Goal: Task Accomplishment & Management: Manage account settings

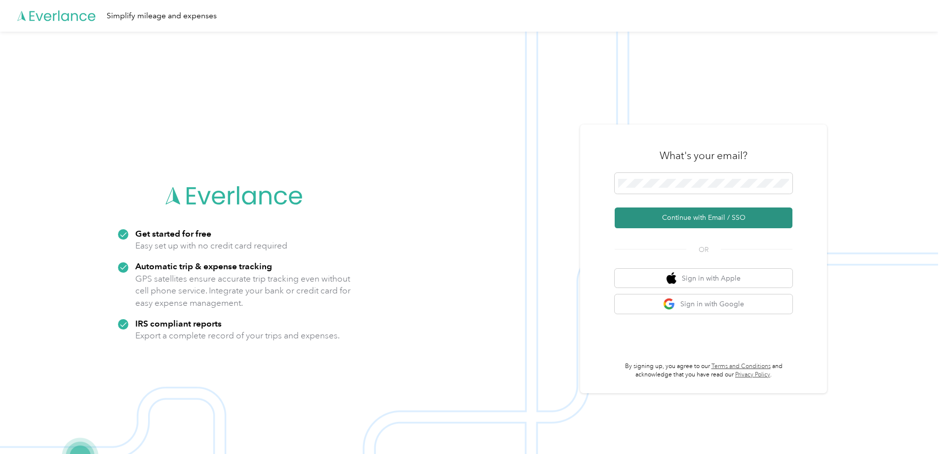
click at [683, 218] on button "Continue with Email / SSO" at bounding box center [704, 217] width 178 height 21
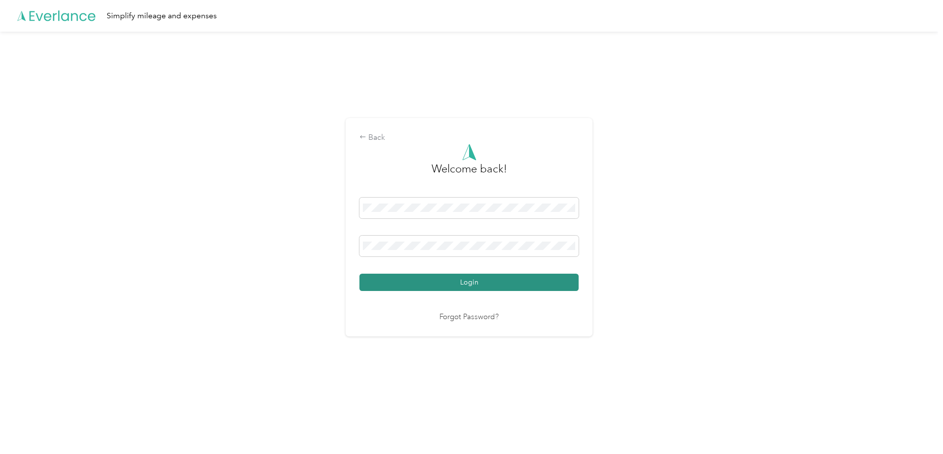
click at [436, 279] on button "Login" at bounding box center [468, 281] width 219 height 17
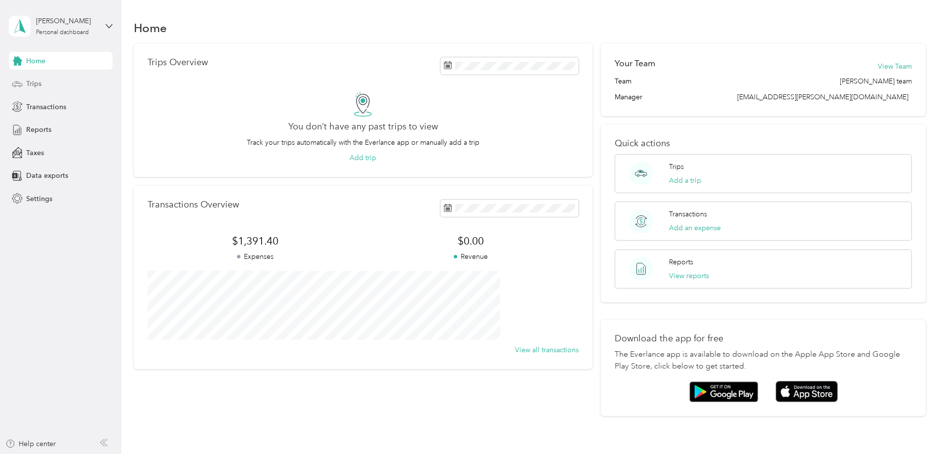
click at [33, 85] on span "Trips" at bounding box center [33, 83] width 15 height 10
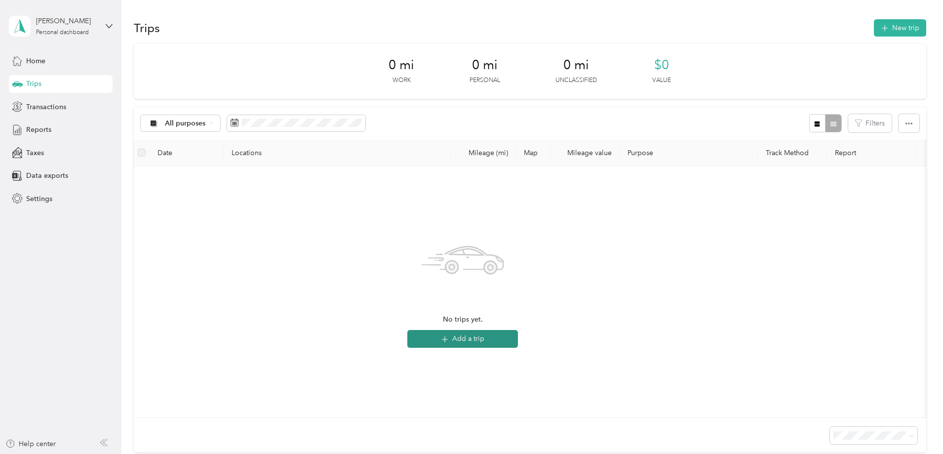
click at [518, 336] on button "Add a trip" at bounding box center [462, 339] width 111 height 18
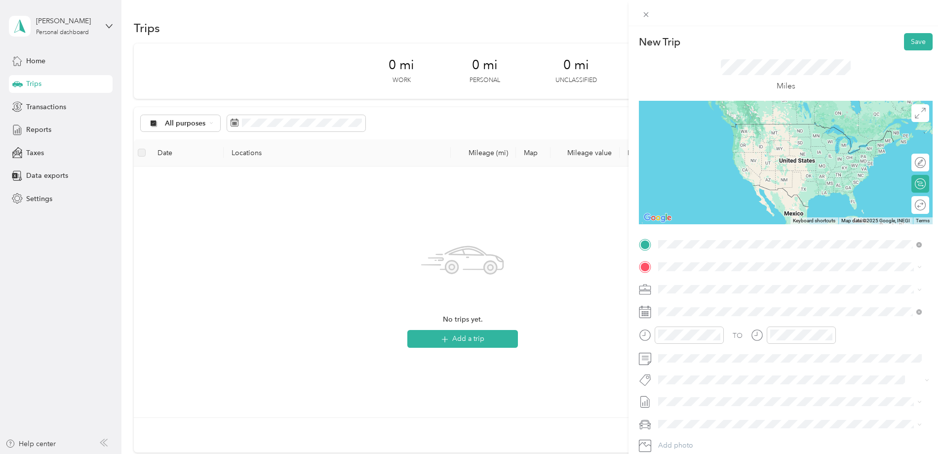
click at [698, 291] on span "[STREET_ADDRESS][US_STATE]" at bounding box center [726, 294] width 99 height 8
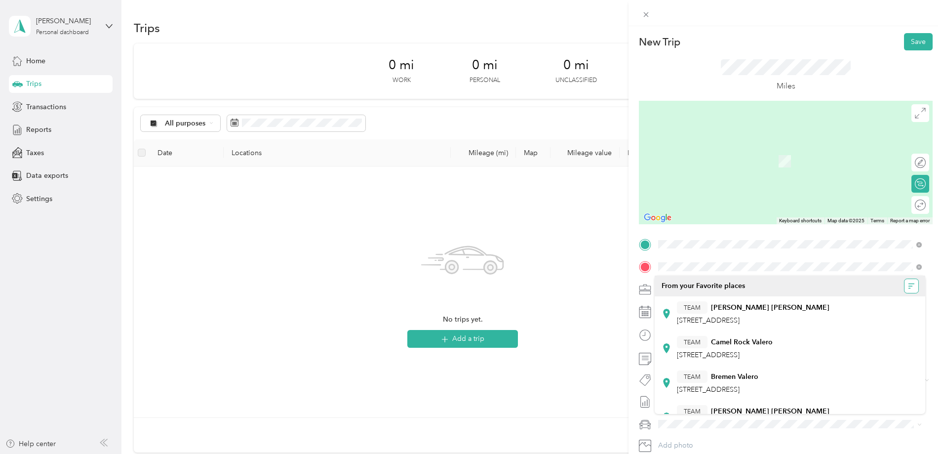
click at [908, 286] on icon "button" at bounding box center [910, 285] width 4 height 0
click at [858, 312] on li "A - Z" at bounding box center [873, 305] width 75 height 17
click at [908, 286] on icon "button" at bounding box center [911, 285] width 7 height 7
click at [871, 322] on span "Recently added" at bounding box center [879, 322] width 49 height 8
click at [908, 286] on icon "button" at bounding box center [910, 285] width 4 height 0
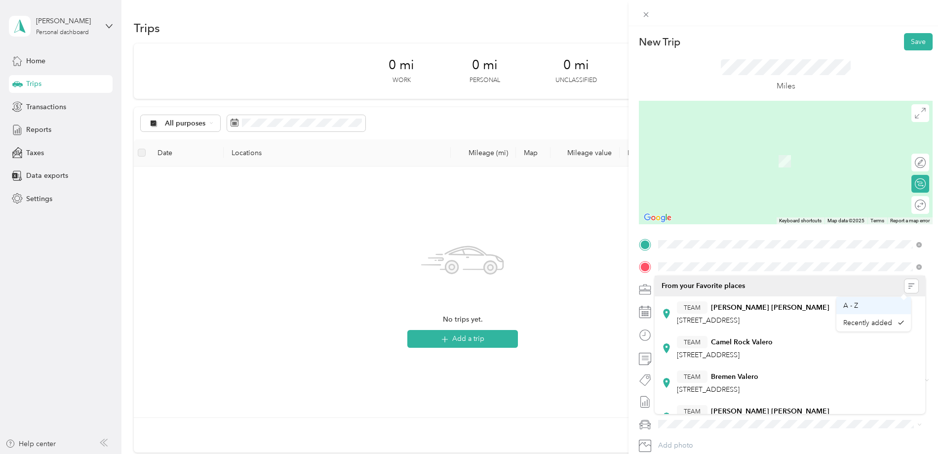
click at [878, 308] on div "A - Z" at bounding box center [873, 305] width 61 height 10
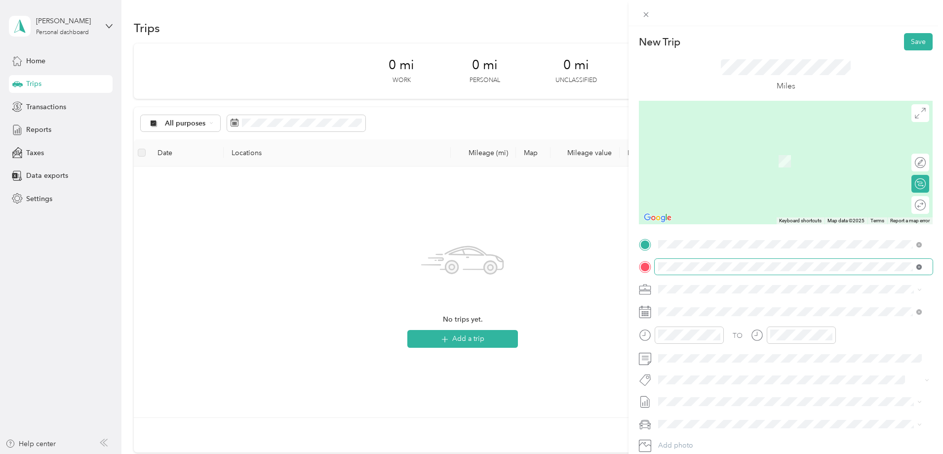
click at [919, 266] on icon at bounding box center [918, 266] width 5 height 5
click at [751, 307] on span "[STREET_ADDRESS][US_STATE][US_STATE]" at bounding box center [744, 302] width 135 height 9
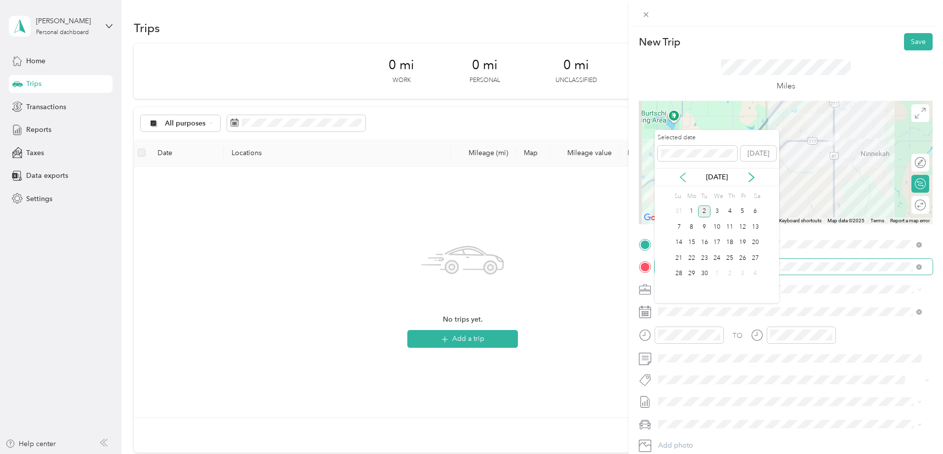
click at [678, 172] on icon at bounding box center [683, 177] width 10 height 10
click at [722, 259] on div "20" at bounding box center [716, 258] width 13 height 12
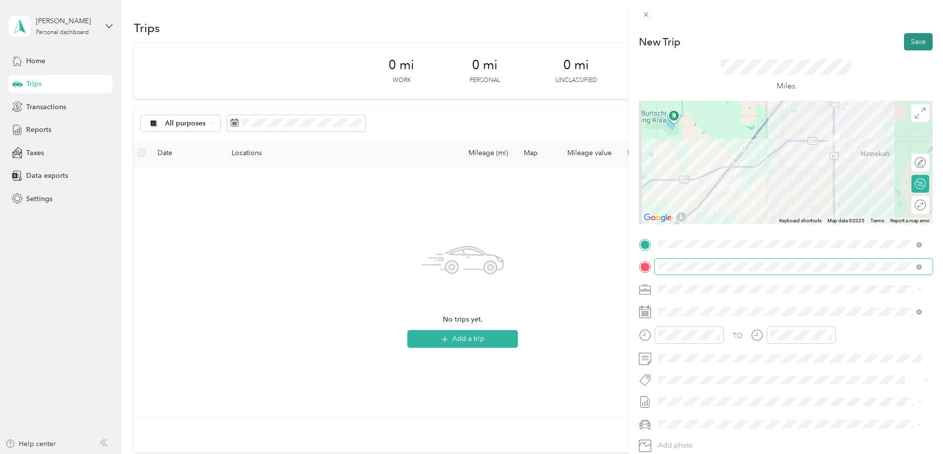
click at [912, 43] on button "Save" at bounding box center [918, 41] width 29 height 17
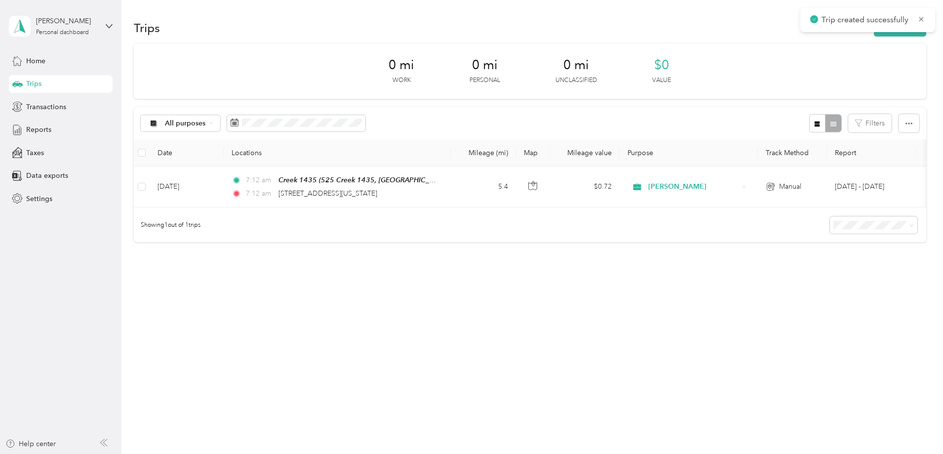
click at [917, 20] on span "Trip created successfully" at bounding box center [867, 20] width 115 height 12
click at [874, 34] on button "New trip" at bounding box center [900, 27] width 52 height 17
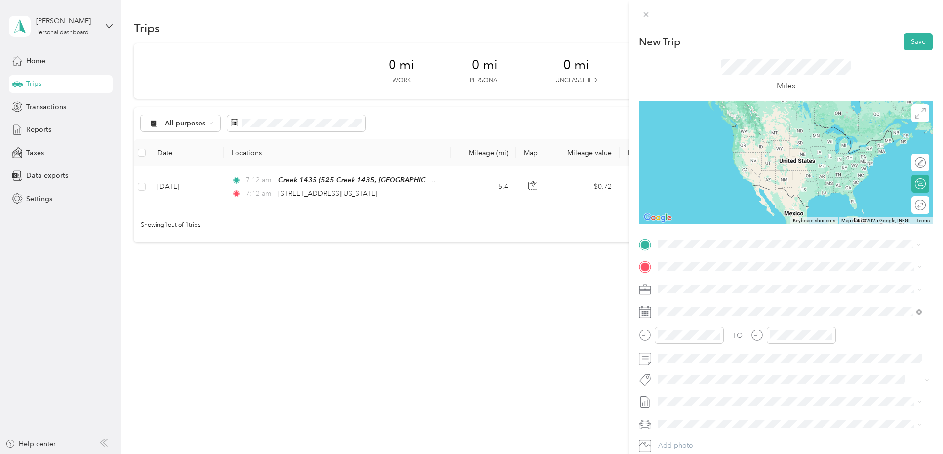
click at [726, 291] on span "[STREET_ADDRESS][US_STATE][US_STATE]" at bounding box center [744, 294] width 135 height 8
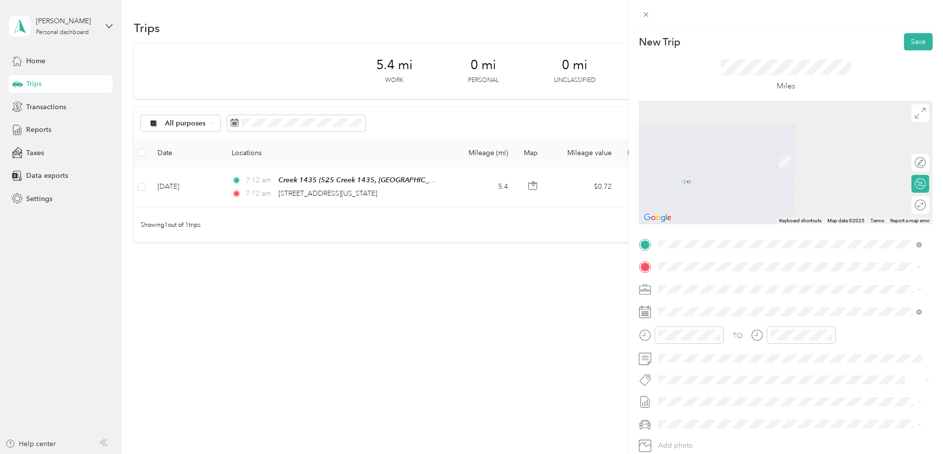
click at [715, 305] on span "[STREET_ADDRESS][US_STATE]" at bounding box center [726, 302] width 99 height 9
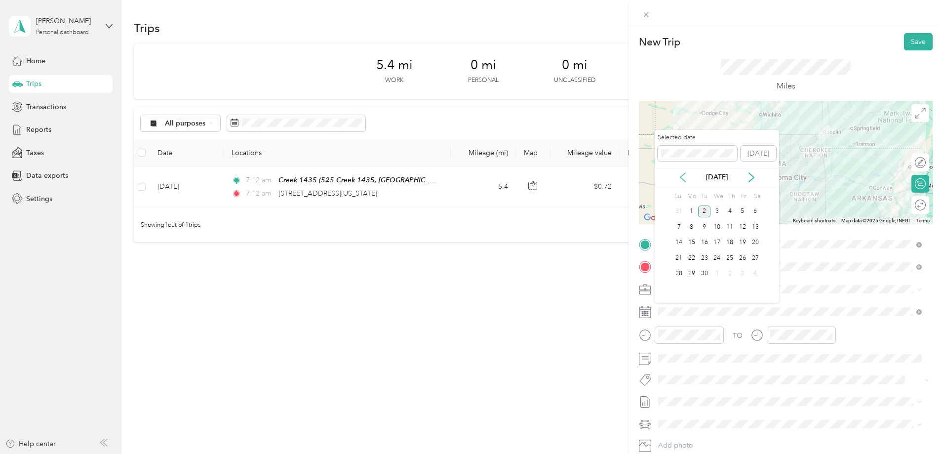
click at [685, 174] on icon at bounding box center [683, 177] width 10 height 10
click at [720, 260] on div "20" at bounding box center [716, 258] width 13 height 12
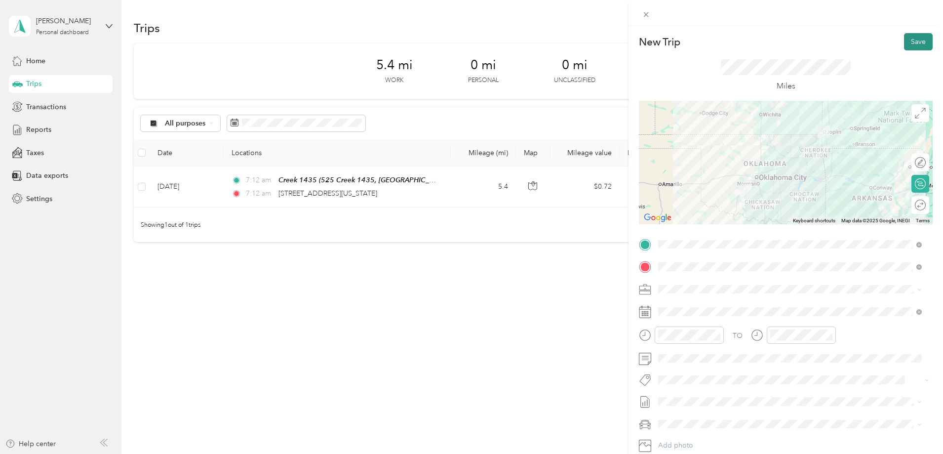
click at [920, 41] on button "Save" at bounding box center [918, 41] width 29 height 17
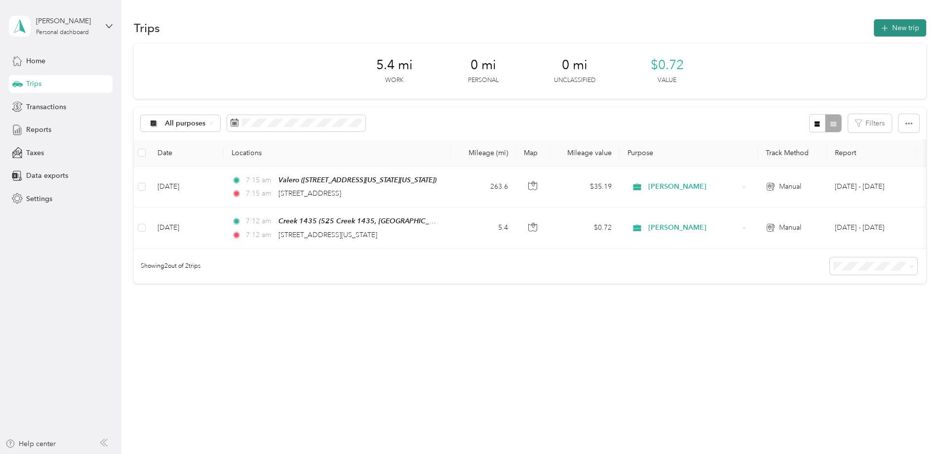
click at [874, 31] on button "New trip" at bounding box center [900, 27] width 52 height 17
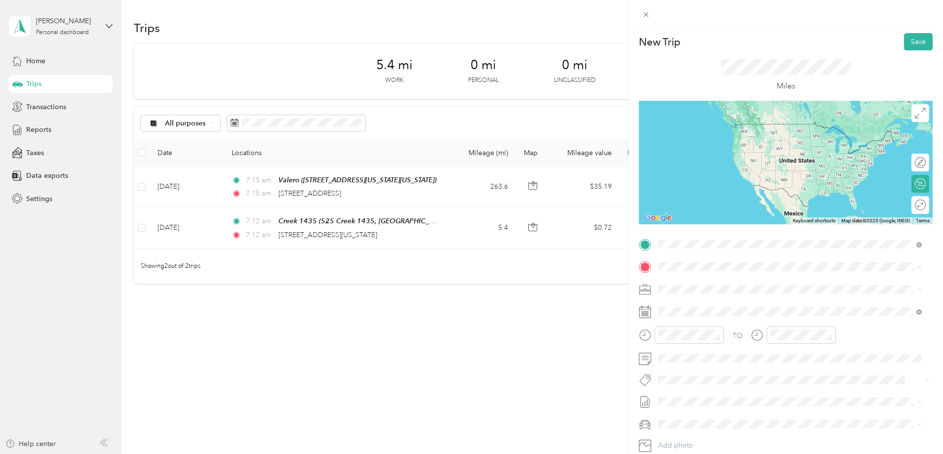
click at [729, 282] on span "[STREET_ADDRESS][US_STATE]" at bounding box center [726, 279] width 99 height 9
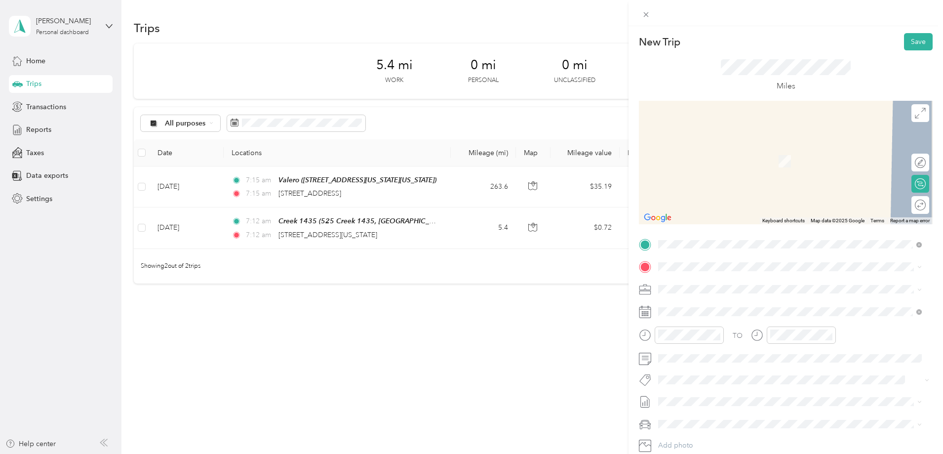
click at [743, 306] on span "[STREET_ADDRESS][US_STATE]" at bounding box center [726, 301] width 99 height 9
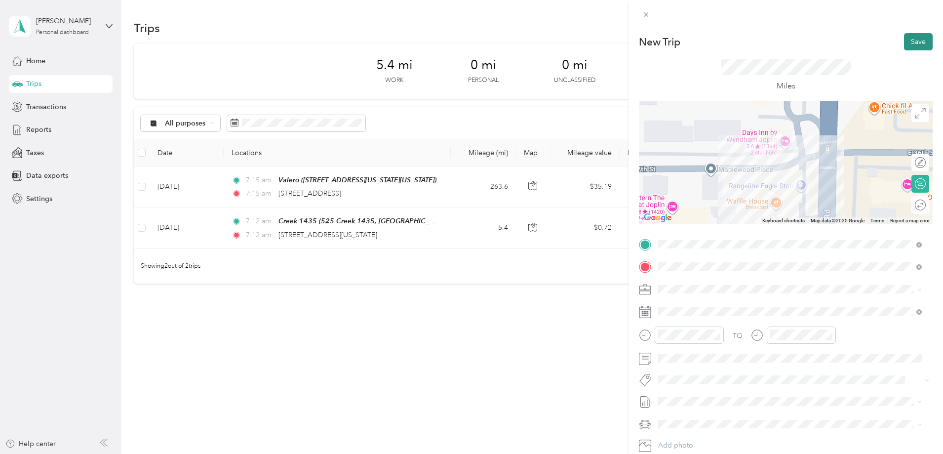
click at [909, 42] on button "Save" at bounding box center [918, 41] width 29 height 17
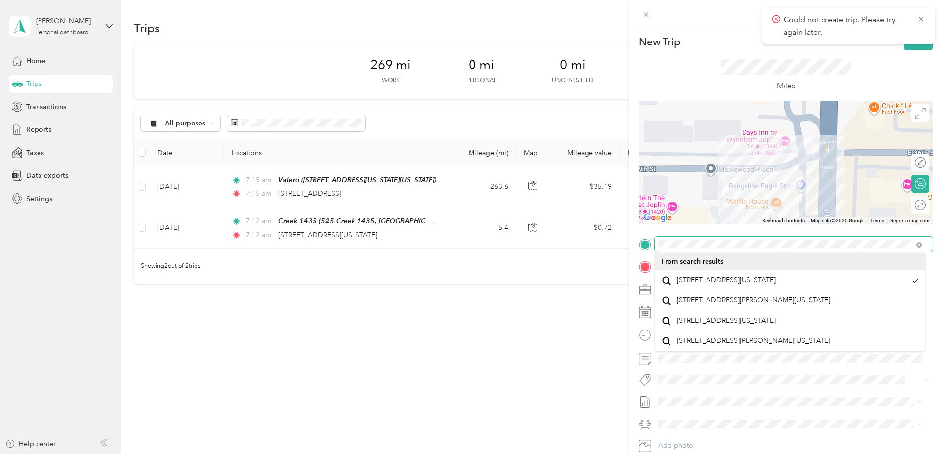
click at [583, 242] on div "New Trip Save This trip cannot be edited because it is either under review, app…" at bounding box center [471, 227] width 943 height 454
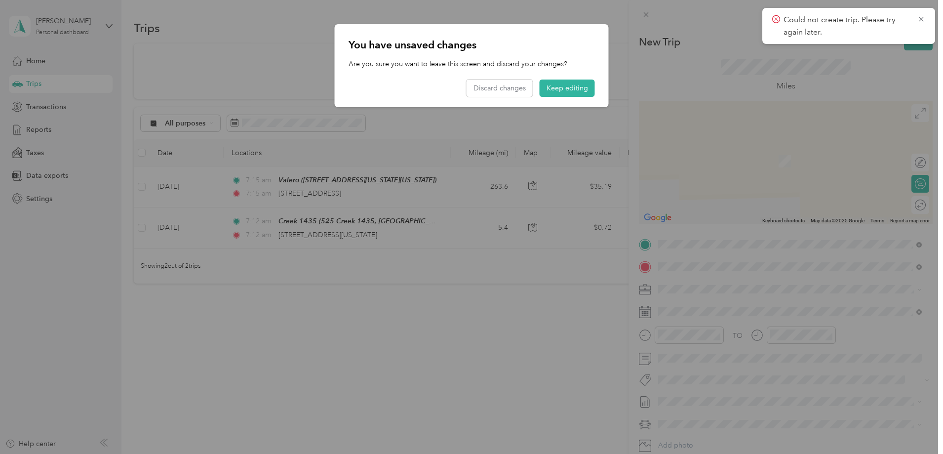
click at [732, 291] on div "TEAM Caseys [STREET_ADDRESS][PERSON_NAME]" at bounding box center [708, 291] width 63 height 24
click at [573, 86] on button "Keep editing" at bounding box center [566, 87] width 55 height 17
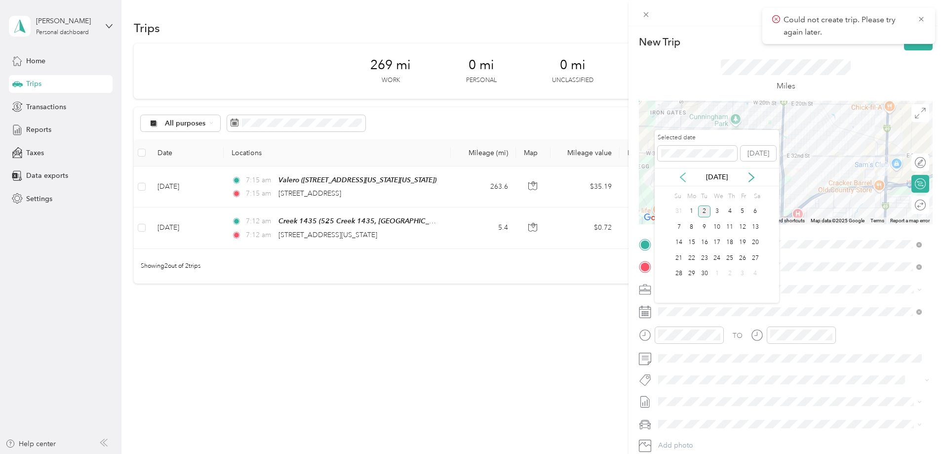
click at [681, 177] on icon at bounding box center [682, 177] width 5 height 9
click at [719, 262] on div "20" at bounding box center [716, 258] width 13 height 12
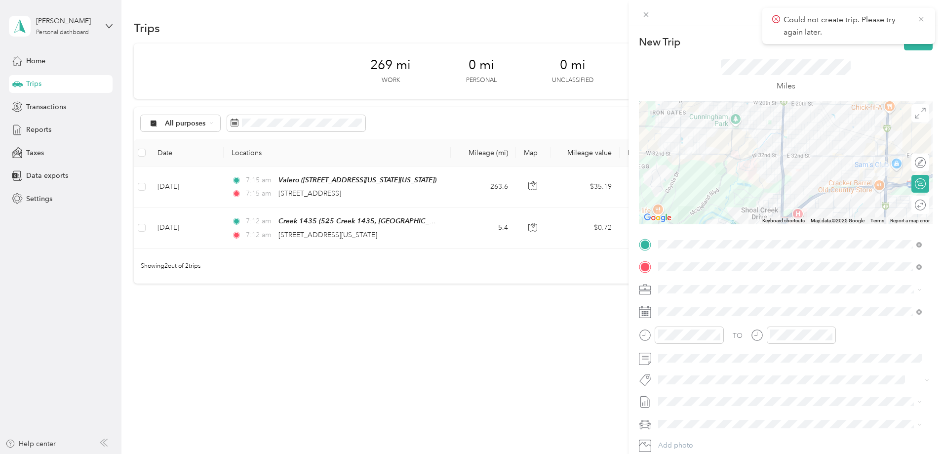
click at [922, 18] on icon at bounding box center [921, 19] width 4 height 4
click at [907, 39] on button "Save" at bounding box center [918, 41] width 29 height 17
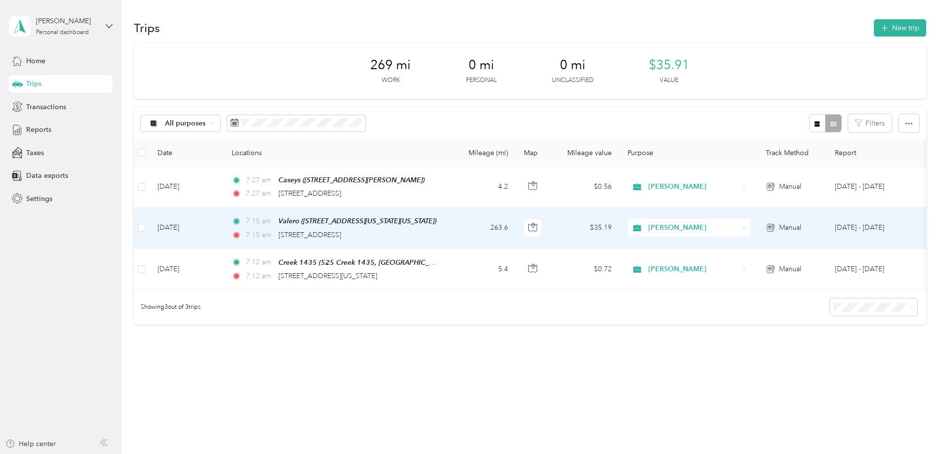
click at [390, 227] on div "7:15 am Valero ([STREET_ADDRESS][US_STATE][US_STATE]) 7:15 am [STREET_ADDRESS]" at bounding box center [334, 227] width 207 height 25
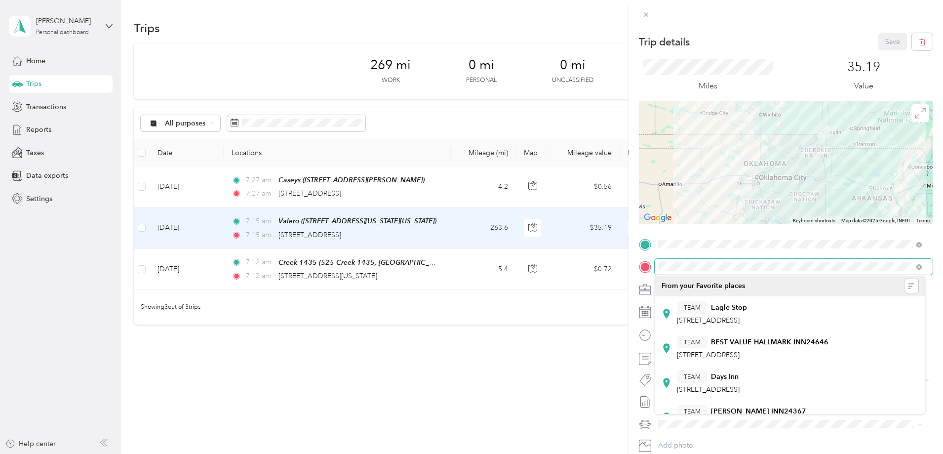
click at [573, 267] on div "Trip details Save This trip cannot be edited because it is either under review,…" at bounding box center [471, 227] width 943 height 454
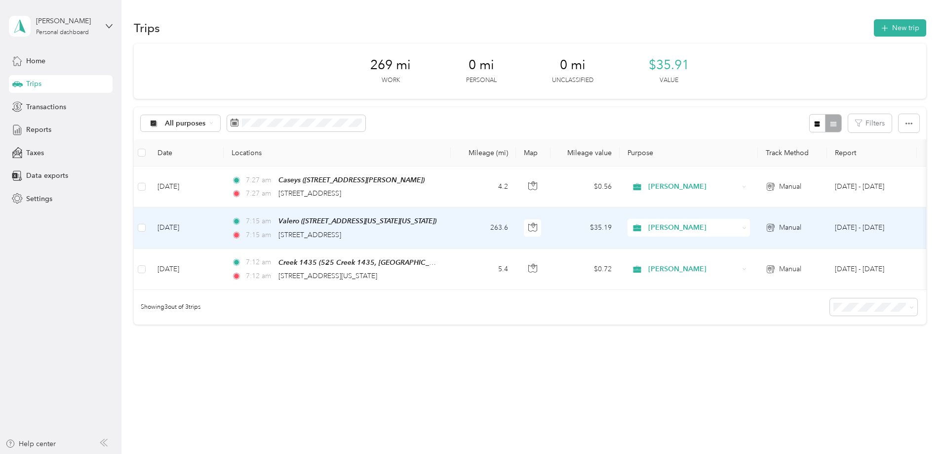
click at [439, 230] on div "7:15 am [STREET_ADDRESS]" at bounding box center [334, 235] width 207 height 11
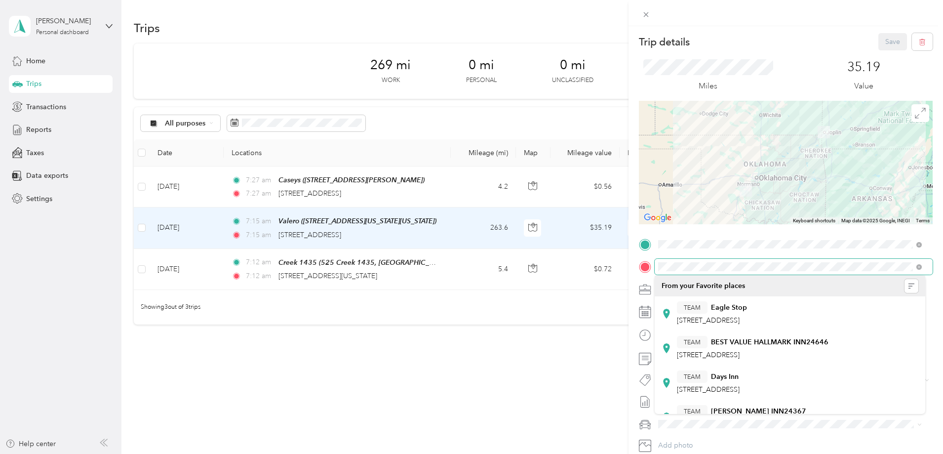
click at [644, 261] on div at bounding box center [786, 267] width 294 height 16
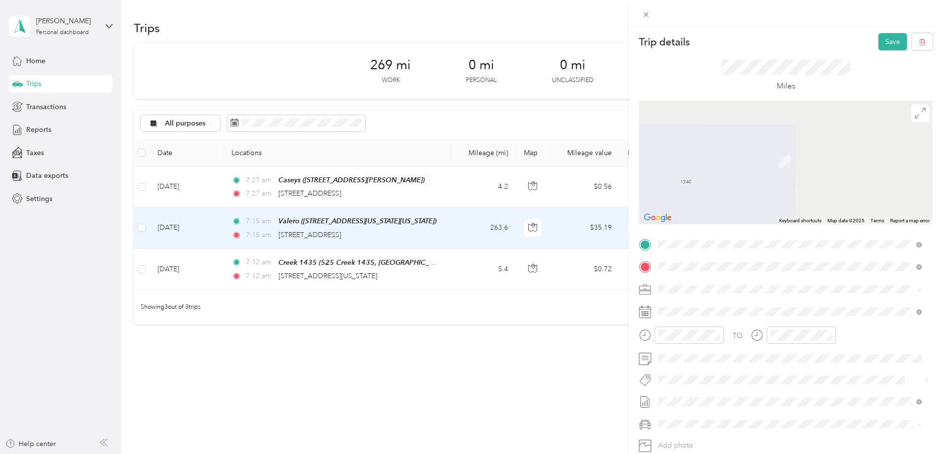
click at [735, 319] on span "[STREET_ADDRESS]" at bounding box center [708, 320] width 63 height 8
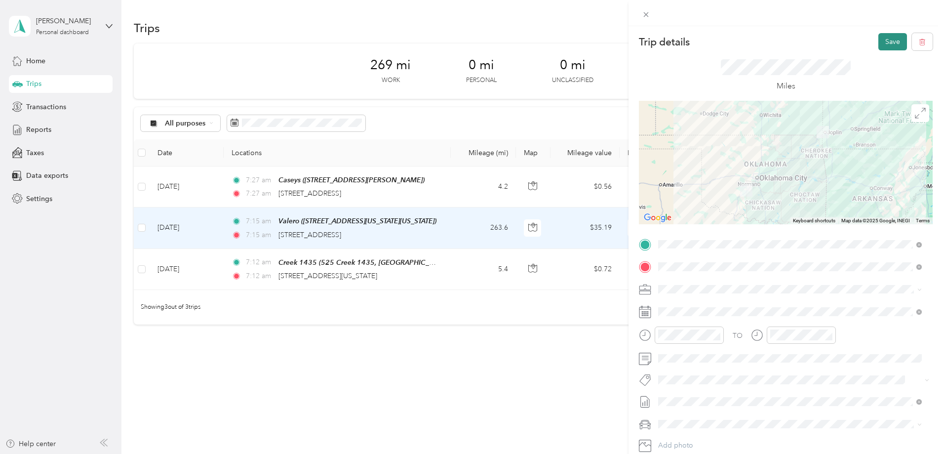
click at [885, 46] on button "Save" at bounding box center [892, 41] width 29 height 17
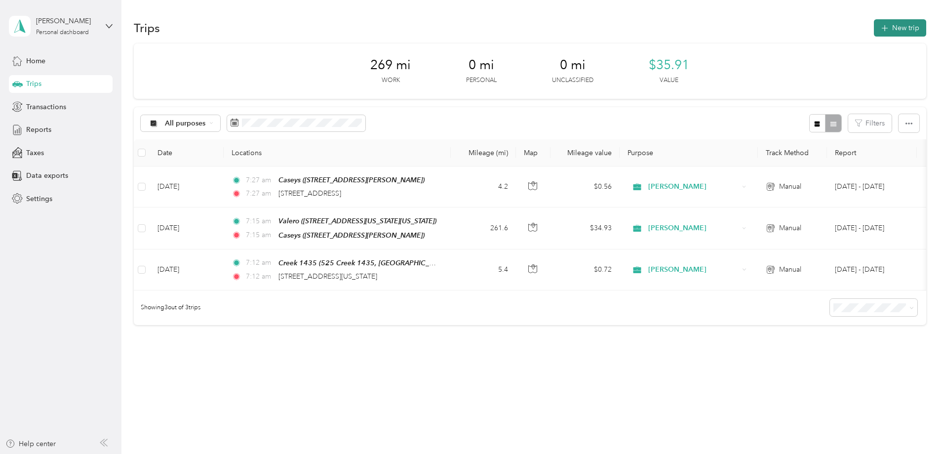
click at [874, 27] on button "New trip" at bounding box center [900, 27] width 52 height 17
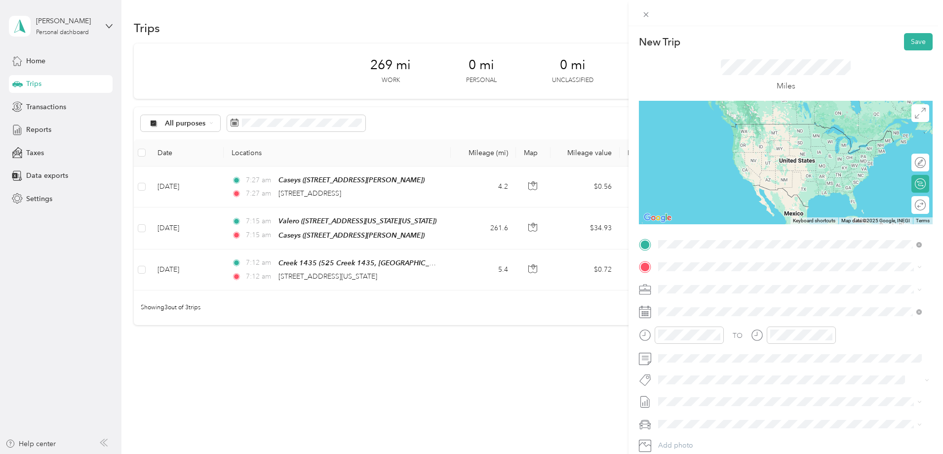
click at [742, 284] on span "[STREET_ADDRESS][US_STATE]" at bounding box center [726, 279] width 99 height 9
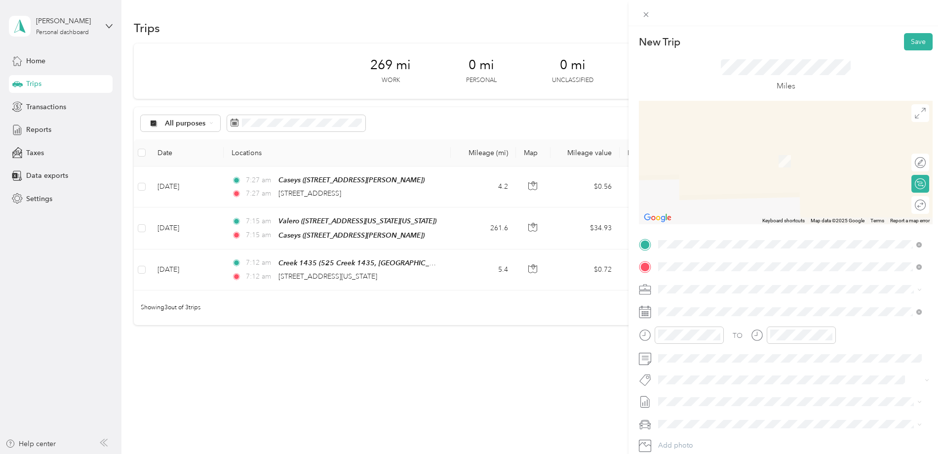
click at [739, 314] on div "TEAM Caseys [STREET_ADDRESS][PERSON_NAME]" at bounding box center [708, 313] width 63 height 24
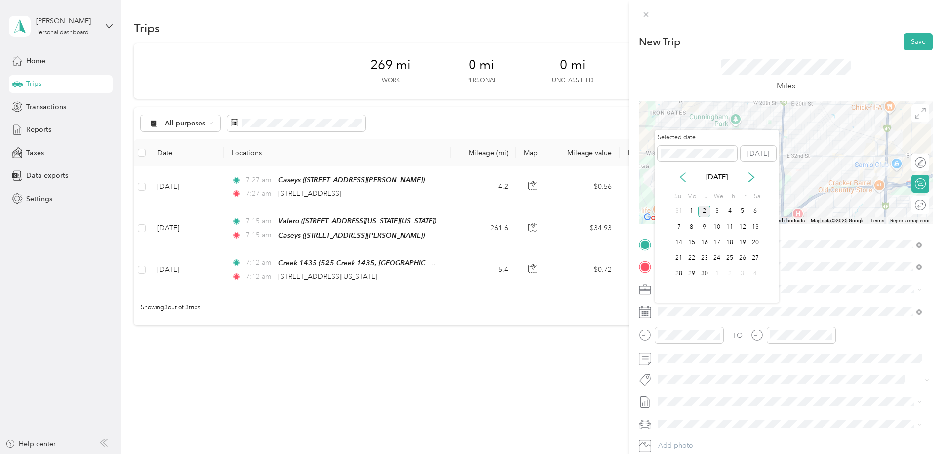
click at [685, 181] on icon at bounding box center [682, 177] width 5 height 9
click at [729, 261] on div "21" at bounding box center [729, 258] width 13 height 12
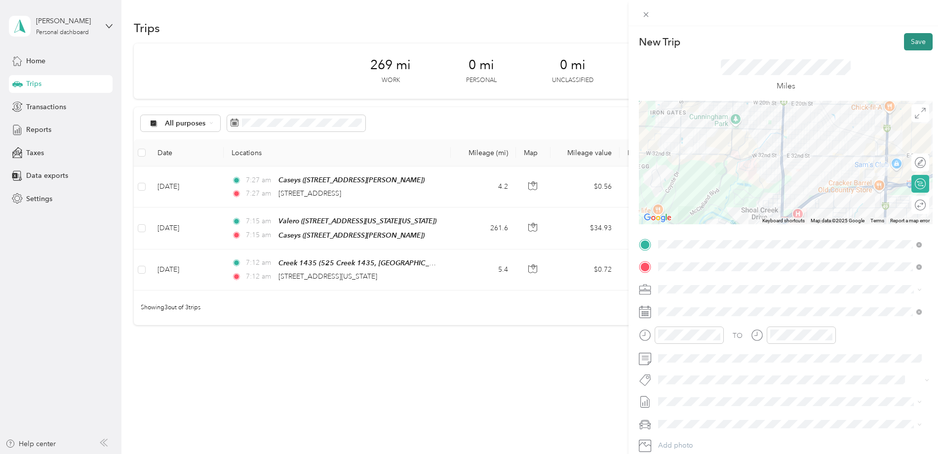
click at [911, 44] on button "Save" at bounding box center [918, 41] width 29 height 17
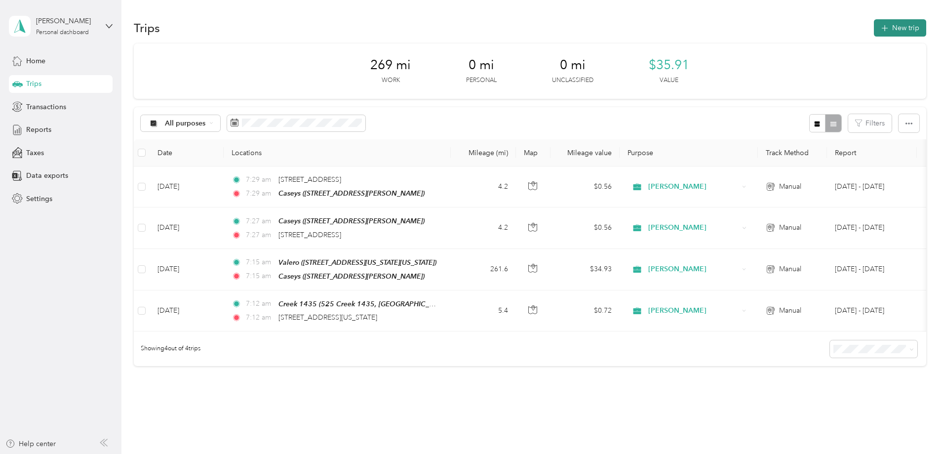
click at [874, 25] on button "New trip" at bounding box center [900, 27] width 52 height 17
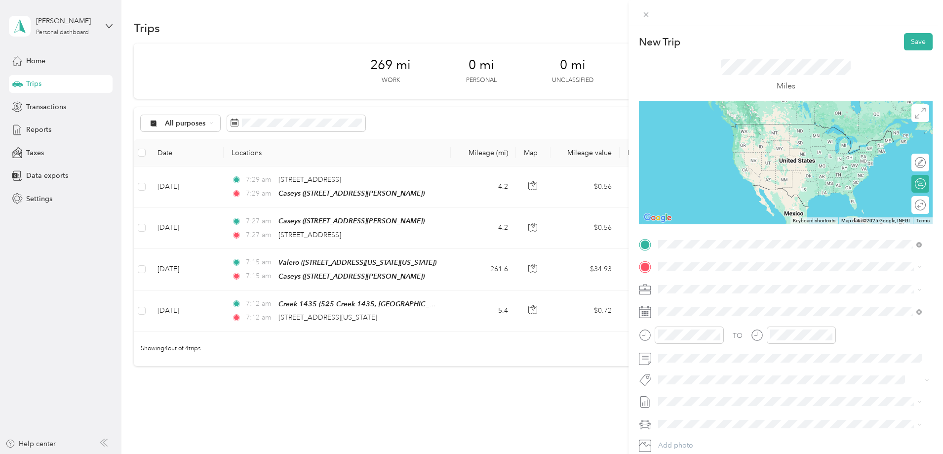
click at [739, 294] on span "[STREET_ADDRESS]" at bounding box center [708, 298] width 63 height 8
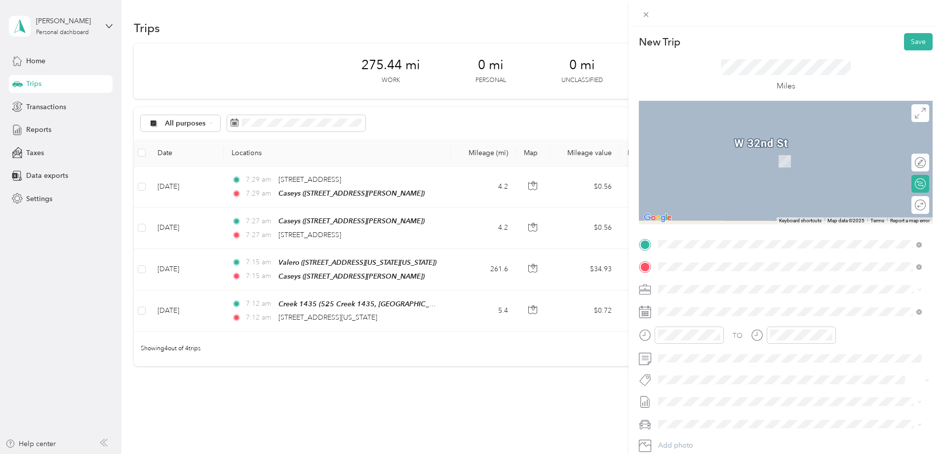
click at [707, 301] on span "[STREET_ADDRESS][US_STATE]" at bounding box center [726, 302] width 99 height 9
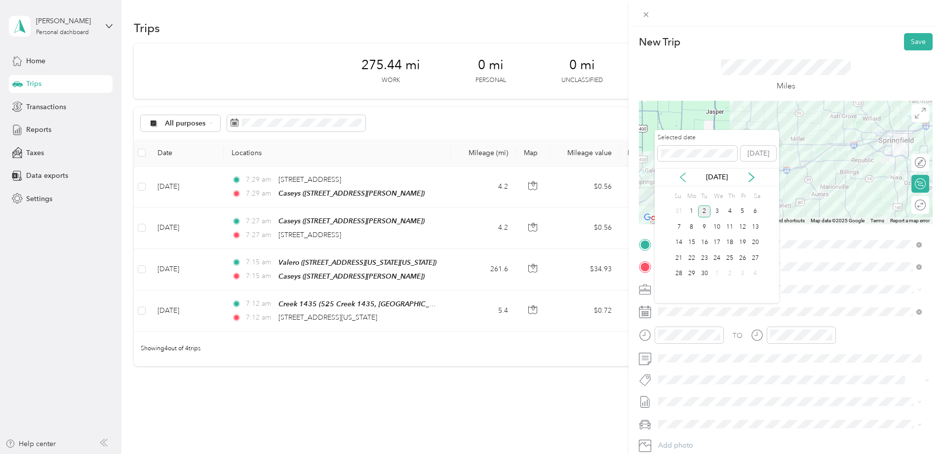
click at [686, 174] on icon at bounding box center [683, 177] width 10 height 10
click at [724, 255] on div "21" at bounding box center [729, 258] width 13 height 12
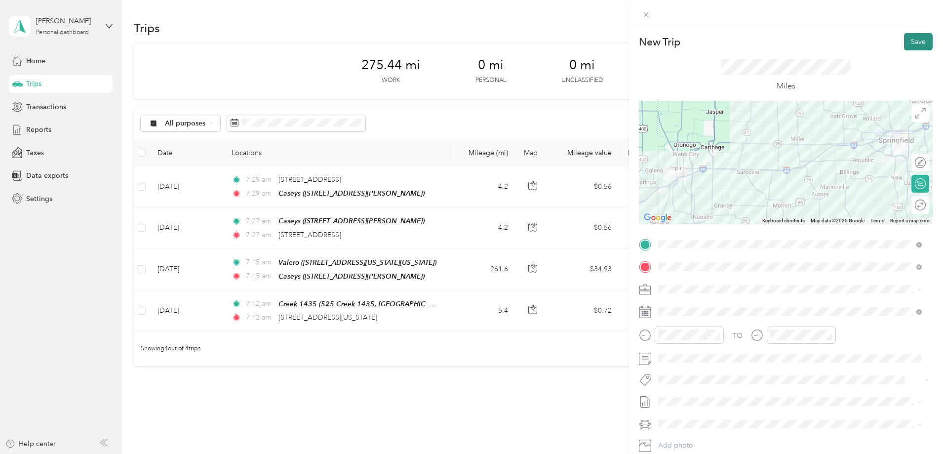
click at [915, 40] on button "Save" at bounding box center [918, 41] width 29 height 17
